Goal: Information Seeking & Learning: Learn about a topic

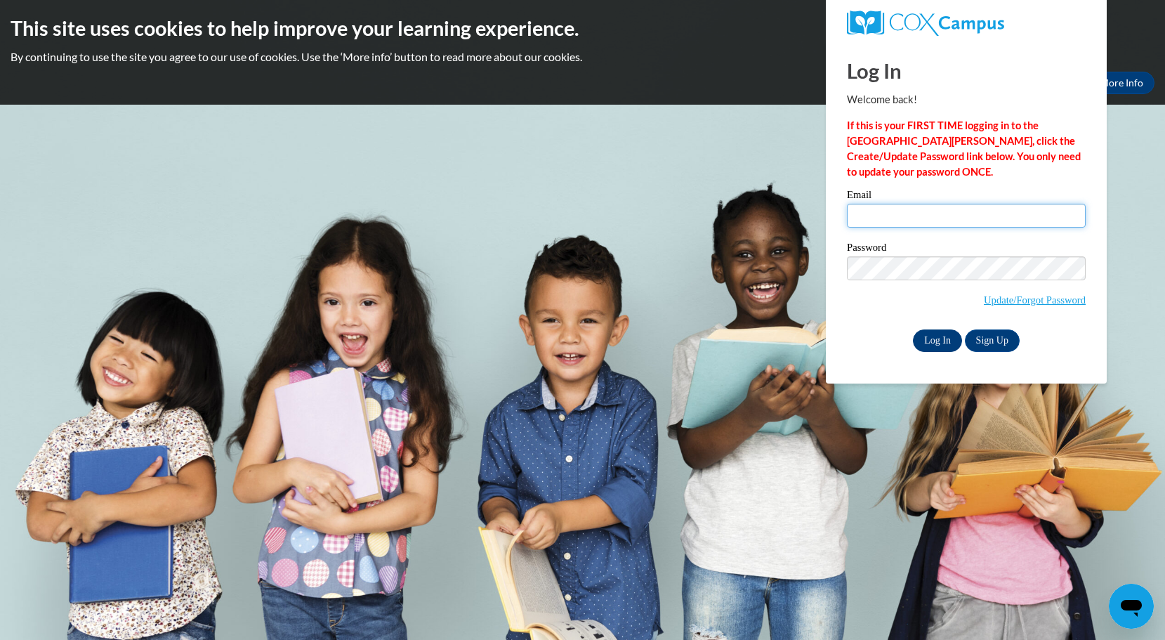
type input "sauda.ali@hotmail.com"
click at [936, 338] on input "Log In" at bounding box center [937, 340] width 49 height 22
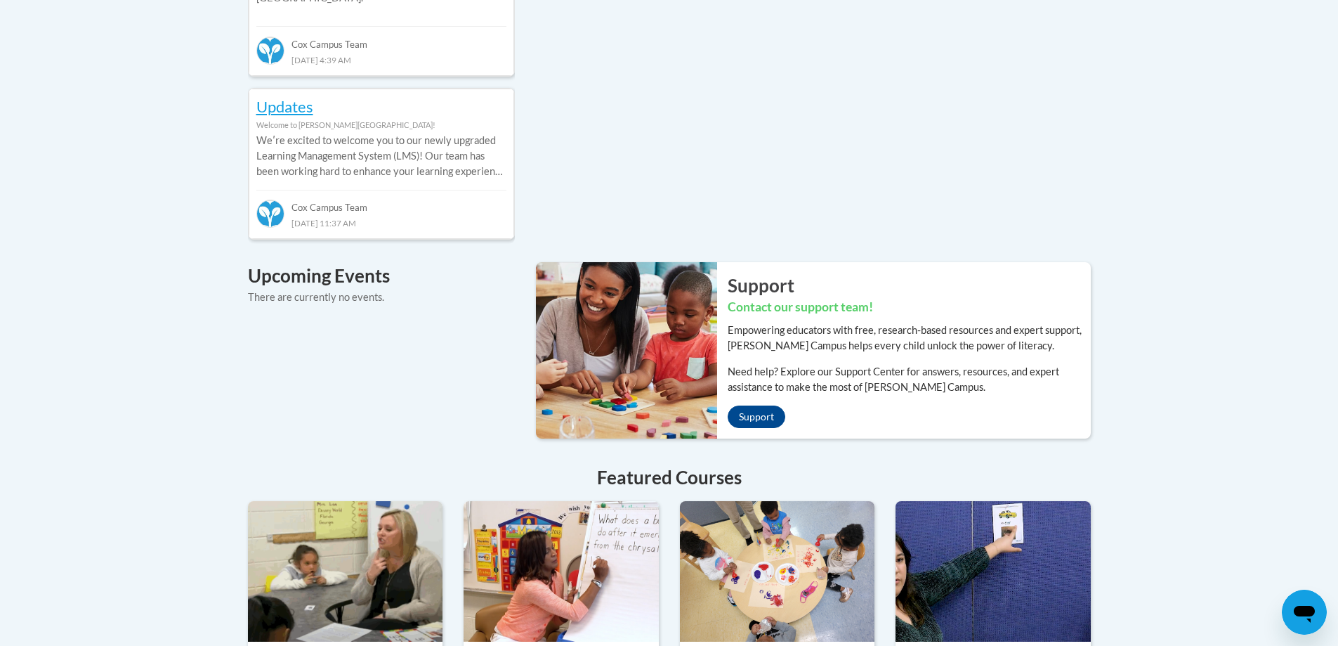
scroll to position [1054, 0]
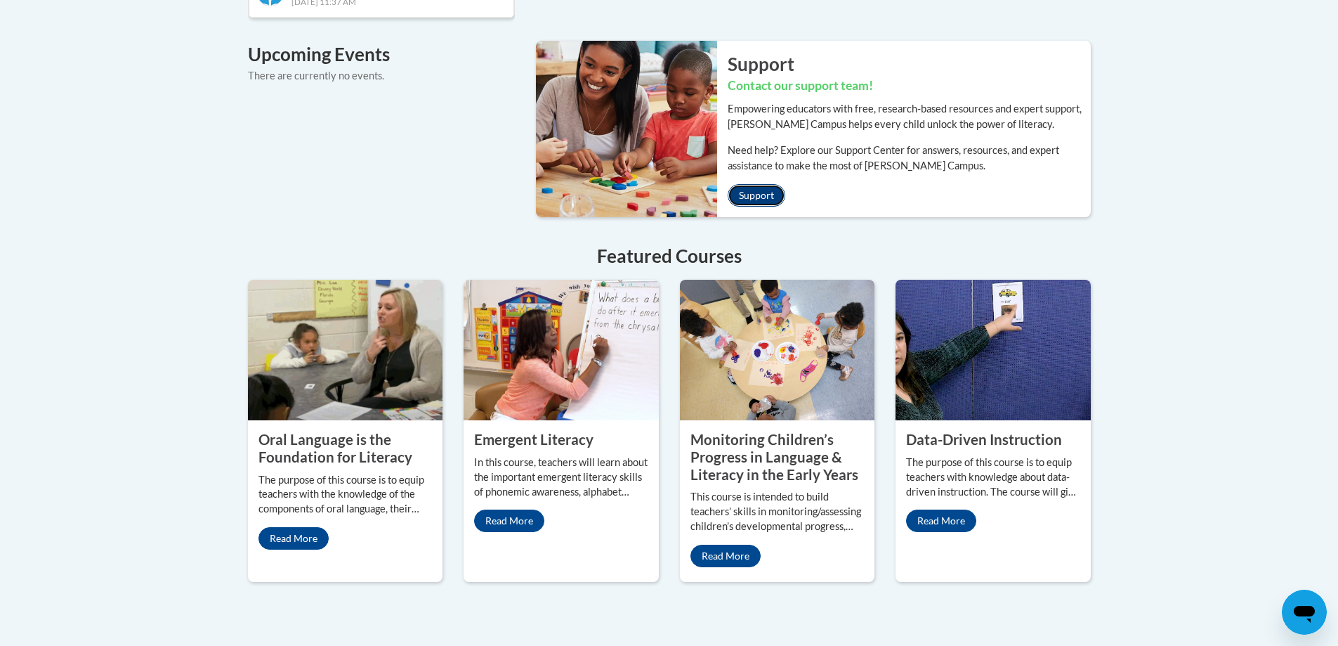
click at [778, 184] on link "Support" at bounding box center [757, 195] width 58 height 22
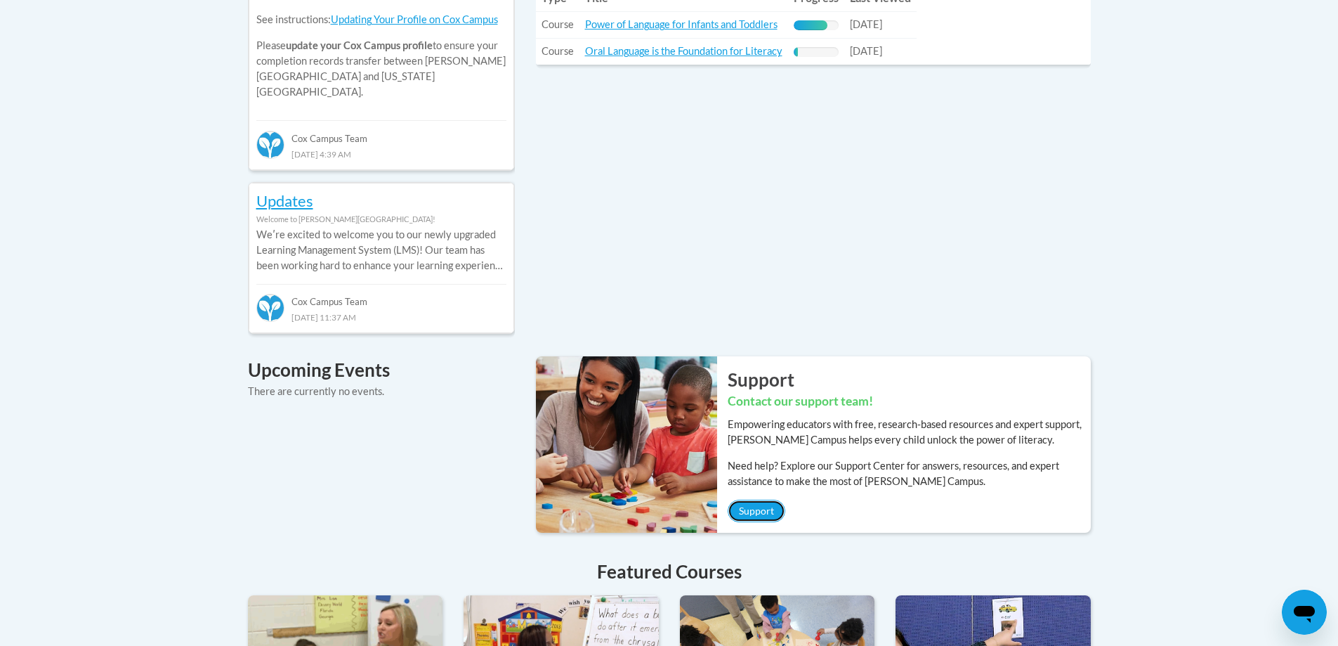
scroll to position [527, 0]
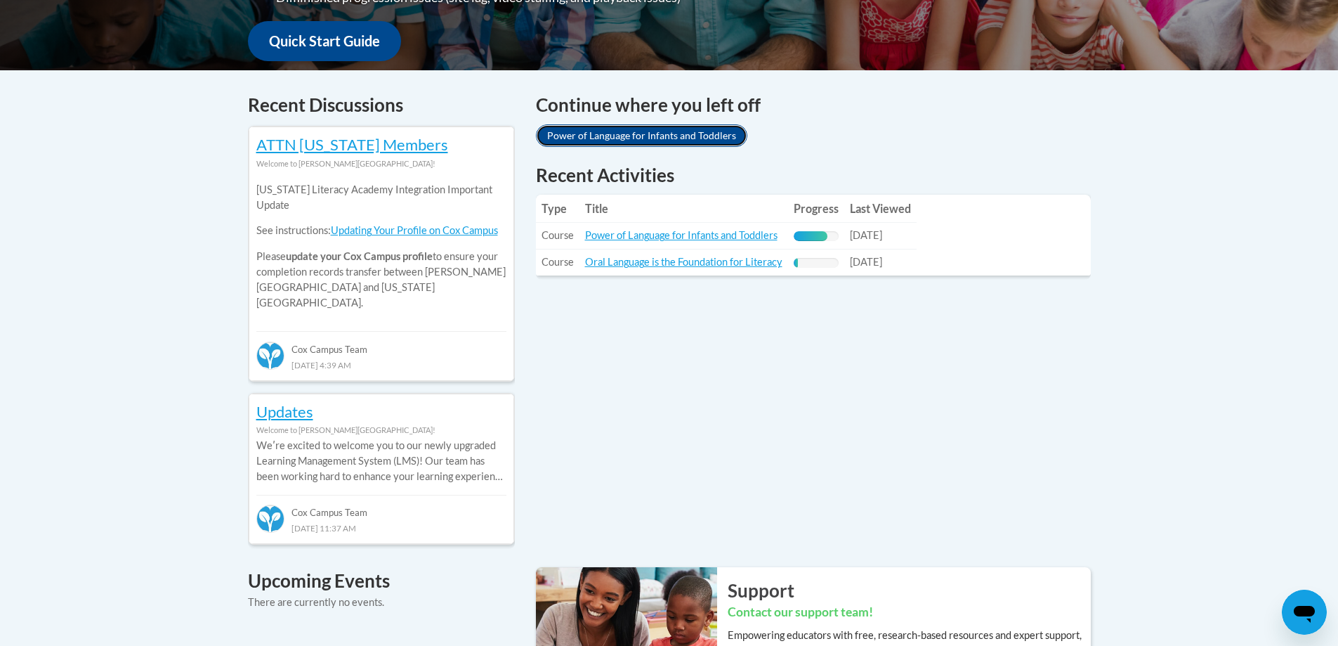
click at [629, 142] on link "Power of Language for Infants and Toddlers" at bounding box center [641, 135] width 211 height 22
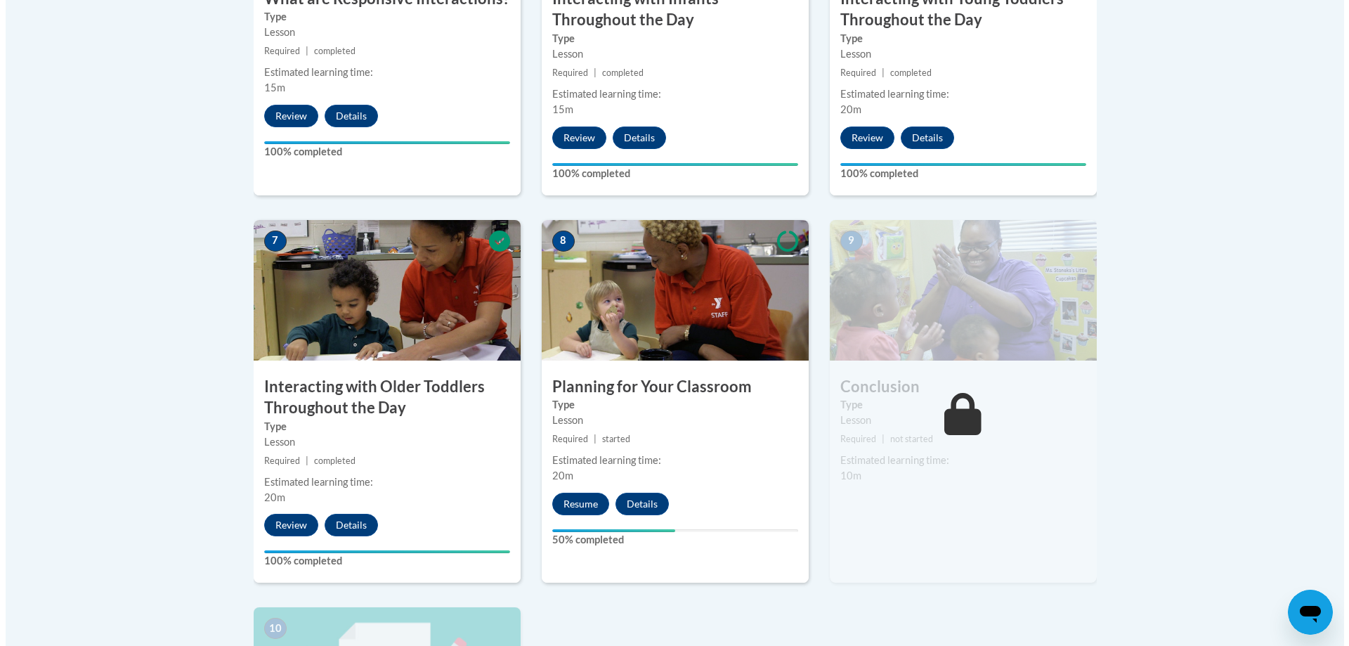
scroll to position [1060, 0]
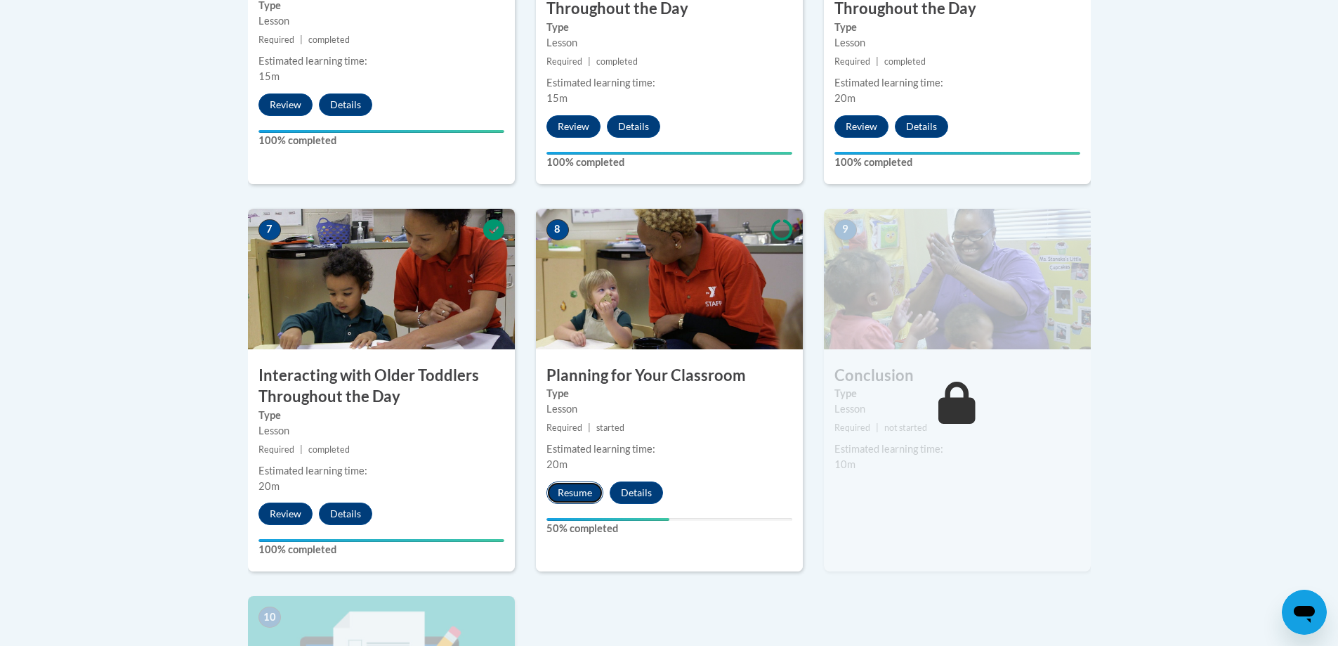
click at [579, 481] on button "Resume" at bounding box center [574, 492] width 57 height 22
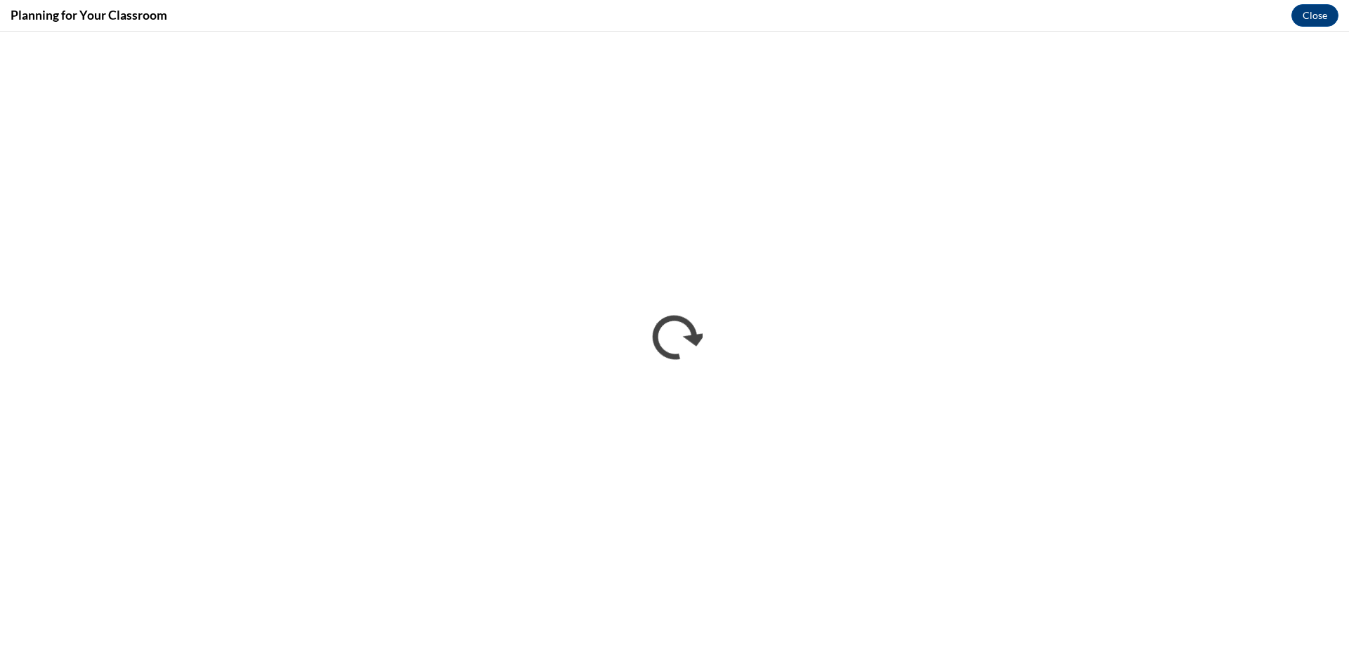
scroll to position [0, 0]
